Goal: Task Accomplishment & Management: Complete application form

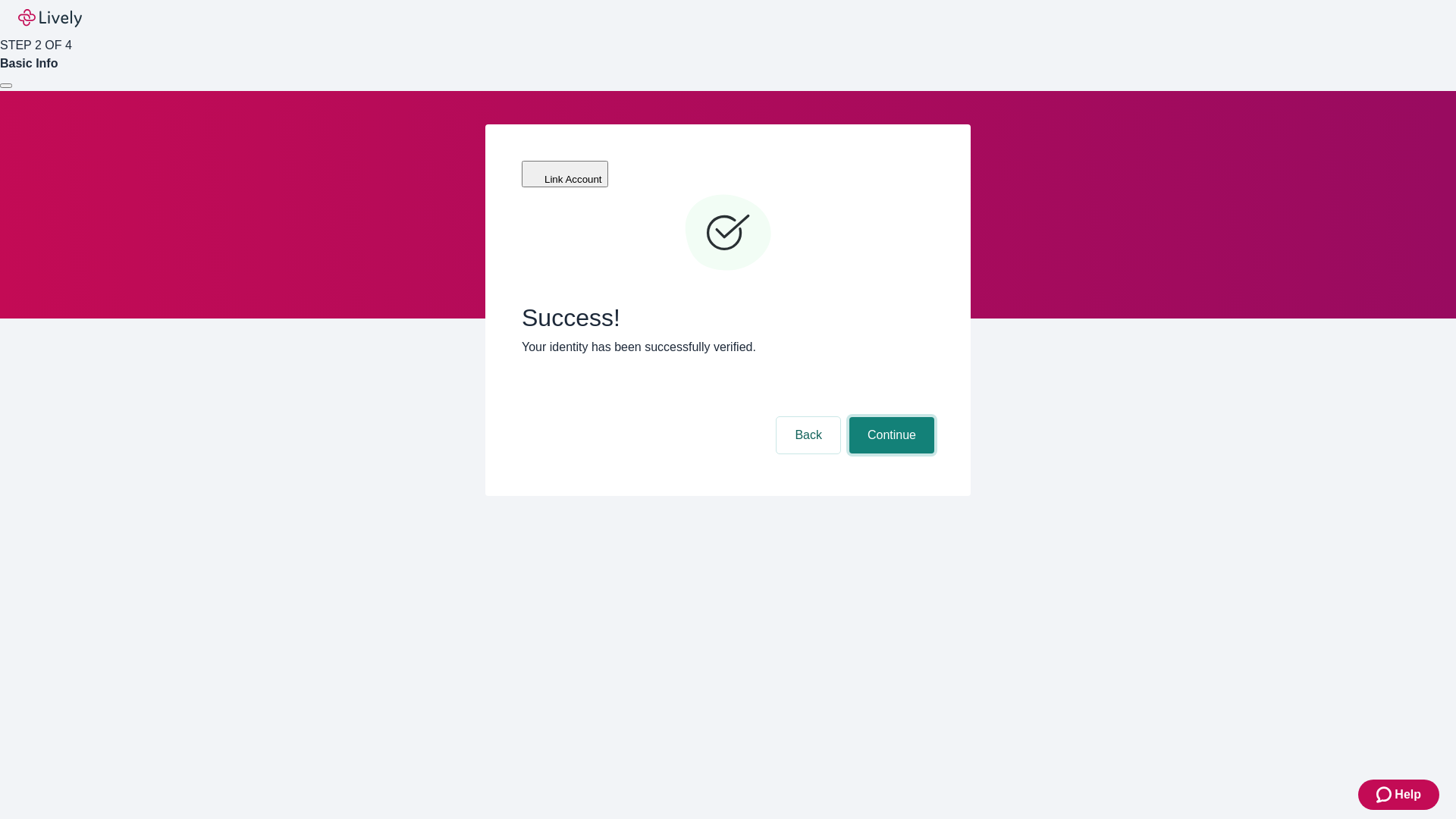
click at [889, 417] on button "Continue" at bounding box center [892, 435] width 85 height 37
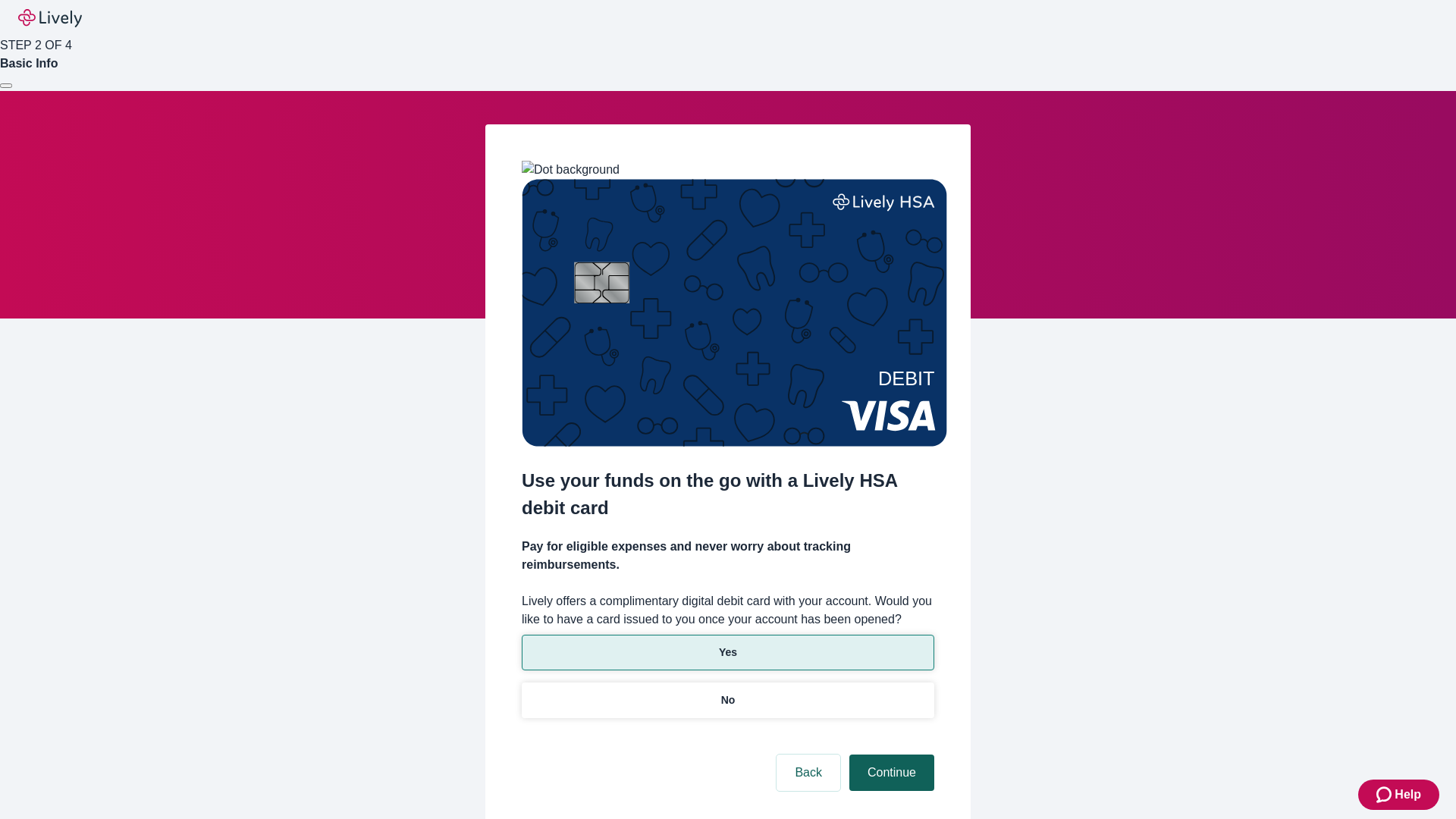
click at [727, 693] on p "No" at bounding box center [728, 700] width 15 height 16
click at [889, 755] on button "Continue" at bounding box center [892, 773] width 85 height 37
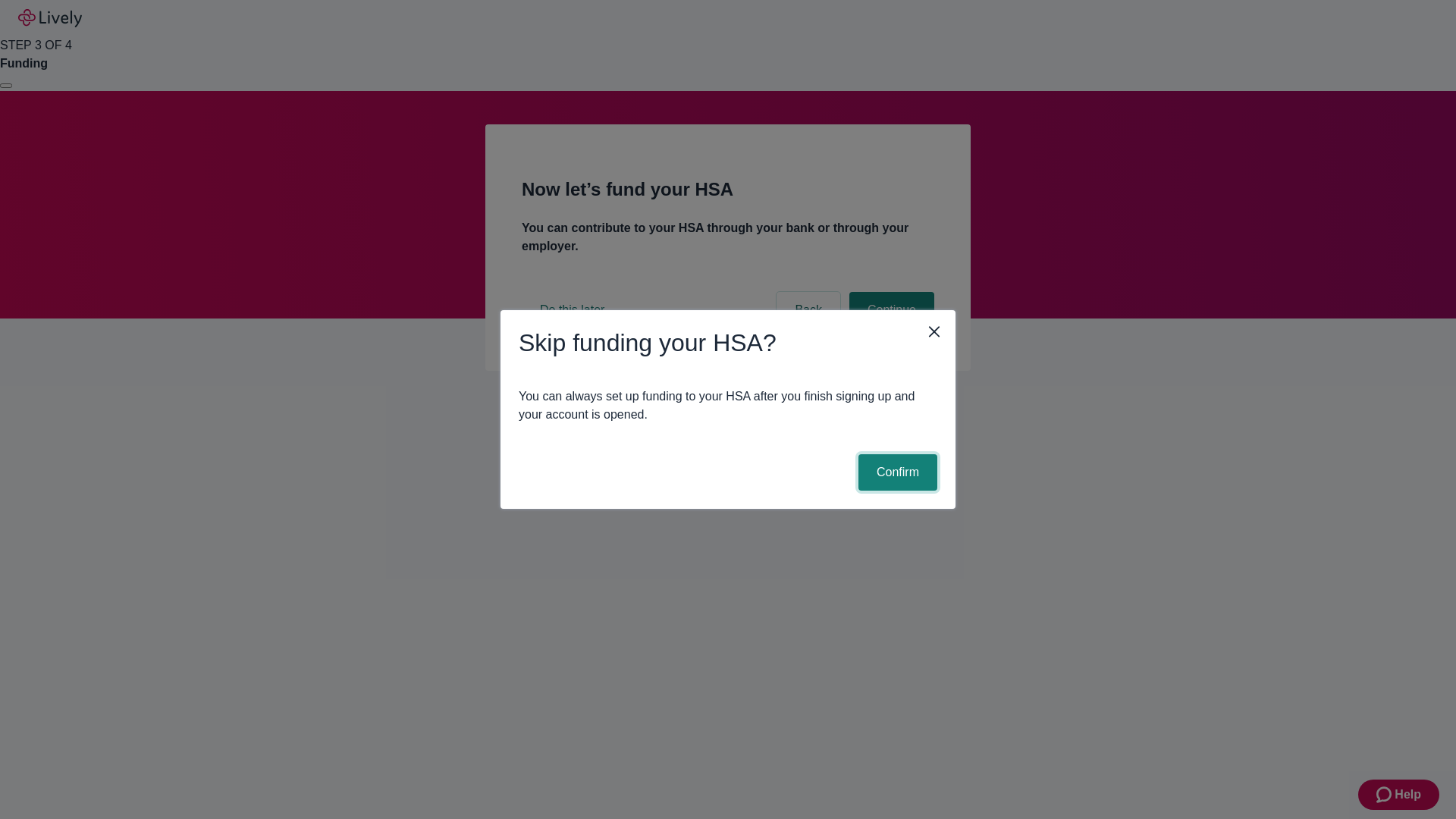
click at [895, 473] on button "Confirm" at bounding box center [898, 473] width 79 height 37
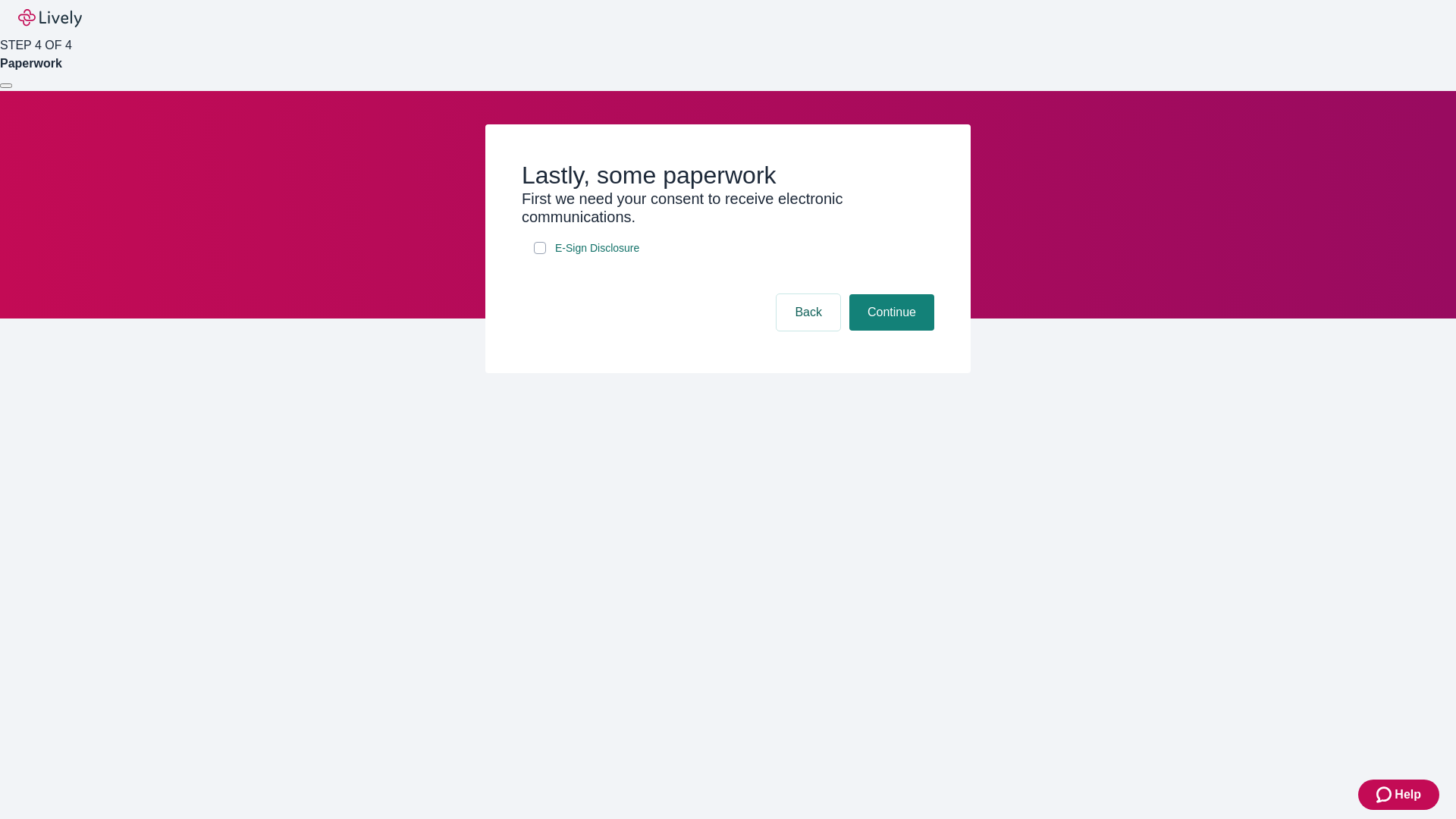
click at [540, 254] on input "E-Sign Disclosure" at bounding box center [540, 248] width 12 height 12
checkbox input "true"
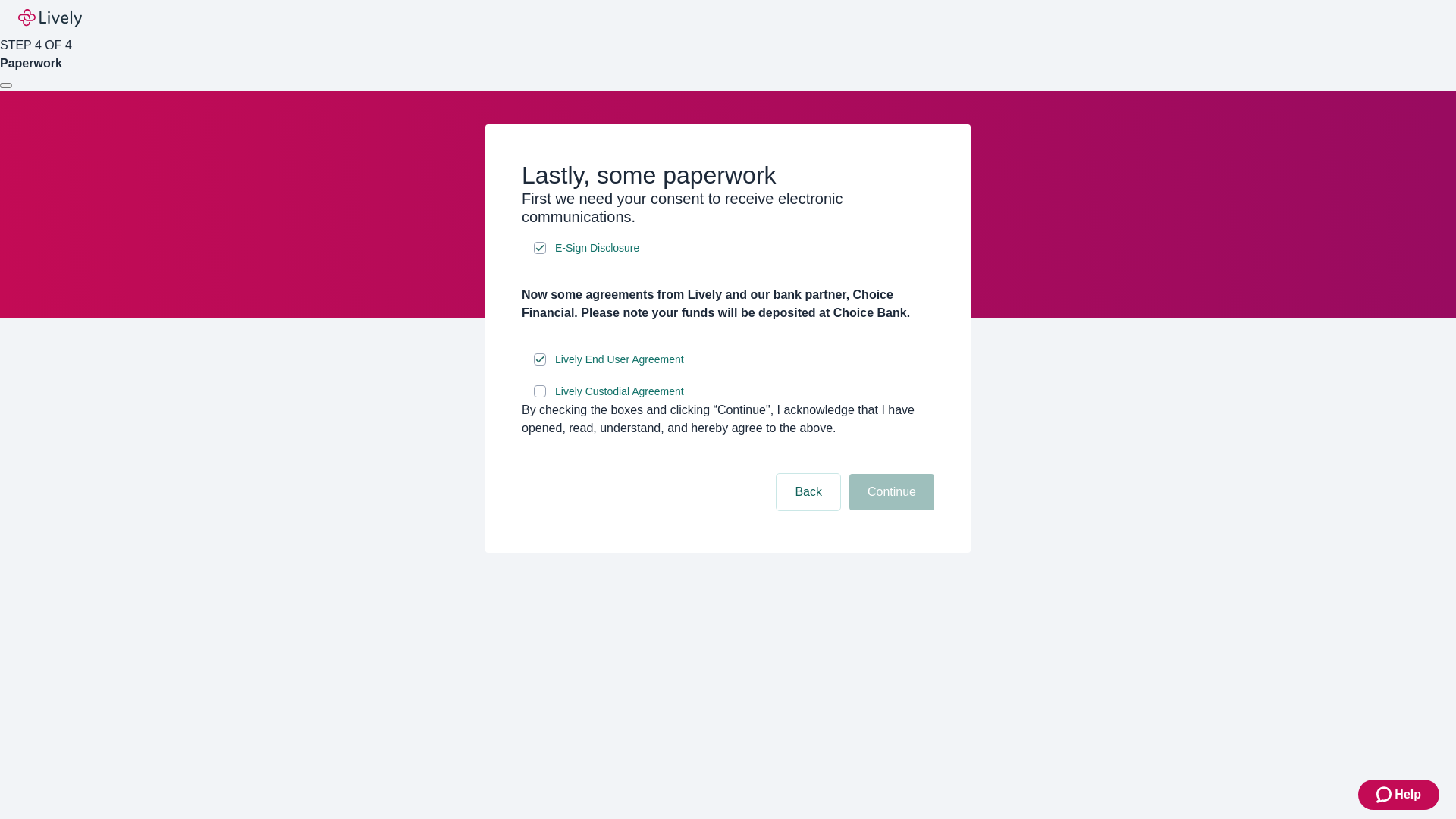
click at [540, 398] on input "Lively Custodial Agreement" at bounding box center [540, 391] width 12 height 12
checkbox input "true"
click at [889, 510] on button "Continue" at bounding box center [892, 493] width 85 height 37
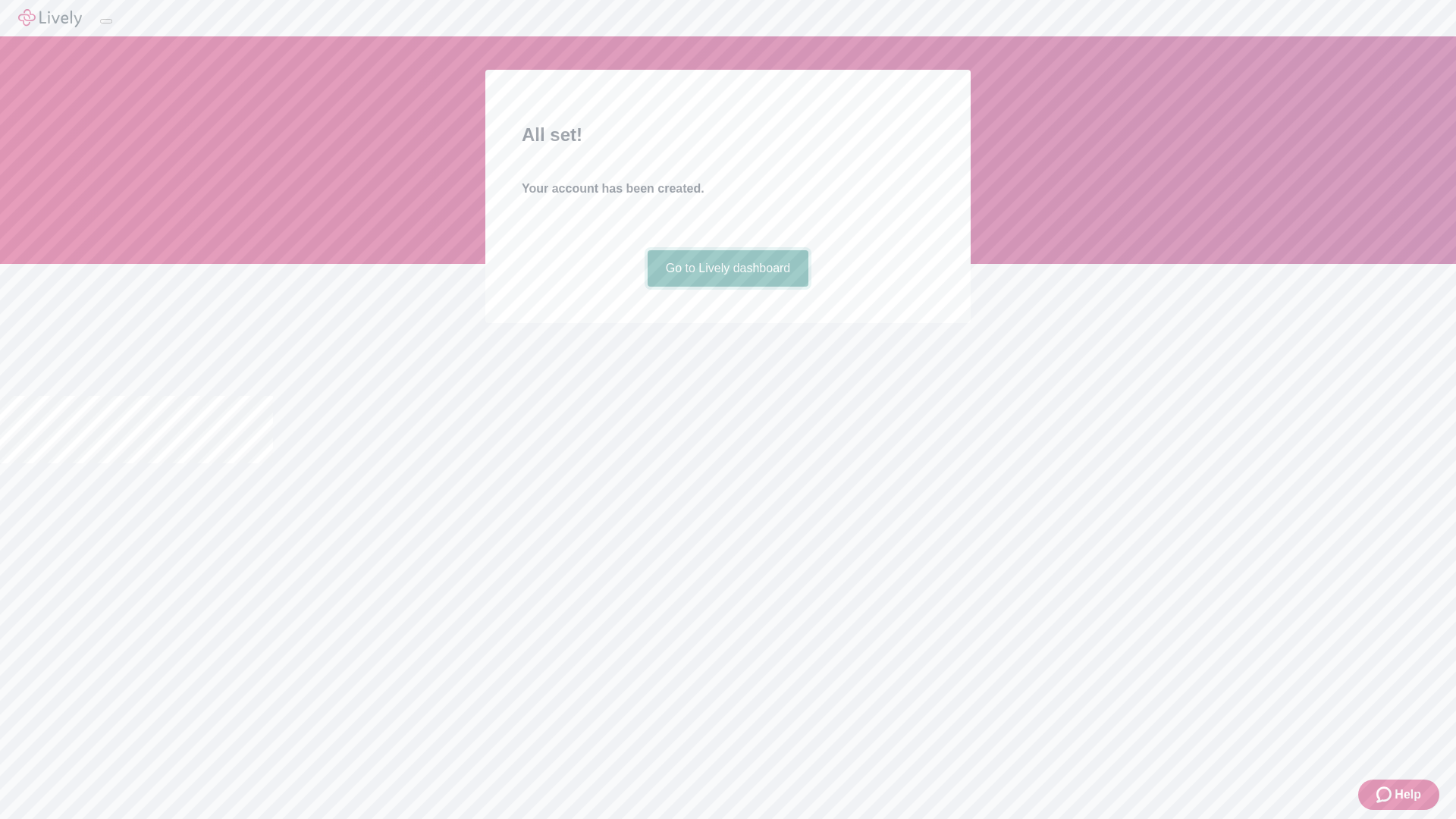
click at [727, 287] on link "Go to Lively dashboard" at bounding box center [728, 269] width 162 height 37
